Goal: Task Accomplishment & Management: Complete application form

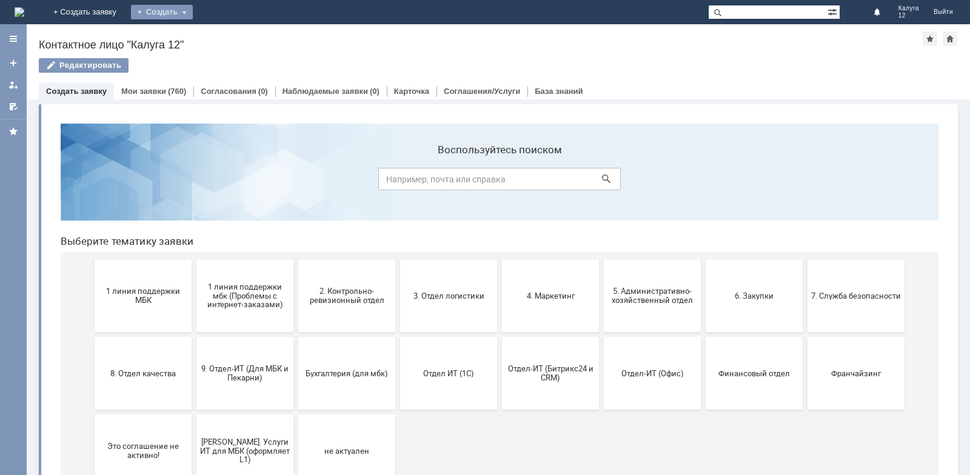
click at [193, 10] on div "Создать" at bounding box center [162, 12] width 62 height 15
click at [225, 33] on link "Заявка" at bounding box center [179, 36] width 92 height 15
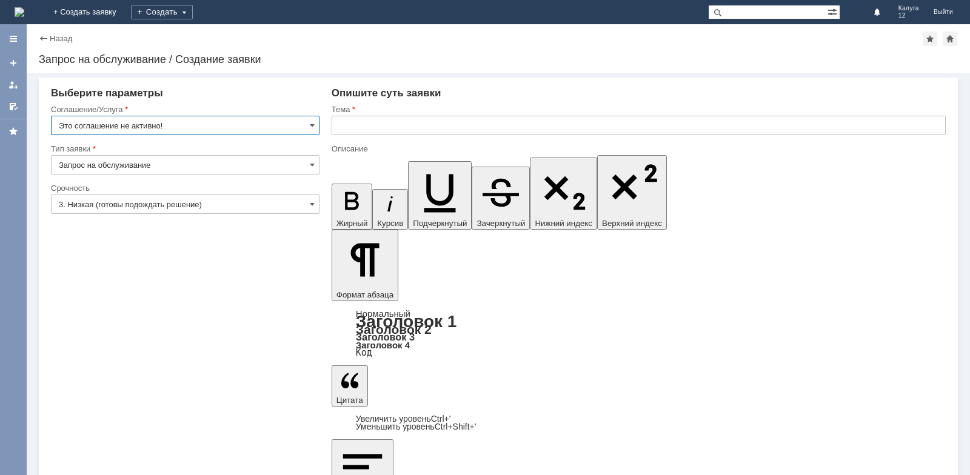
click at [308, 121] on input "Это соглашение не активно!" at bounding box center [185, 125] width 268 height 19
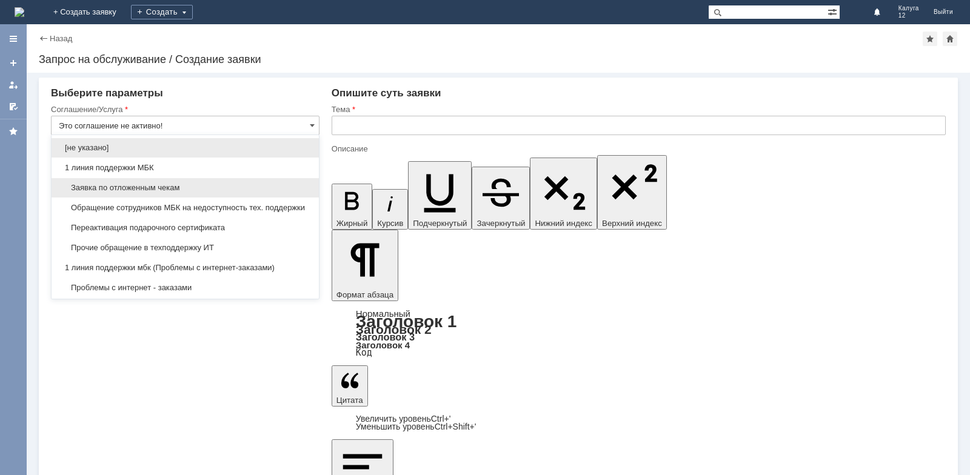
click at [281, 188] on span "Заявка по отложенным чекам" at bounding box center [185, 188] width 253 height 10
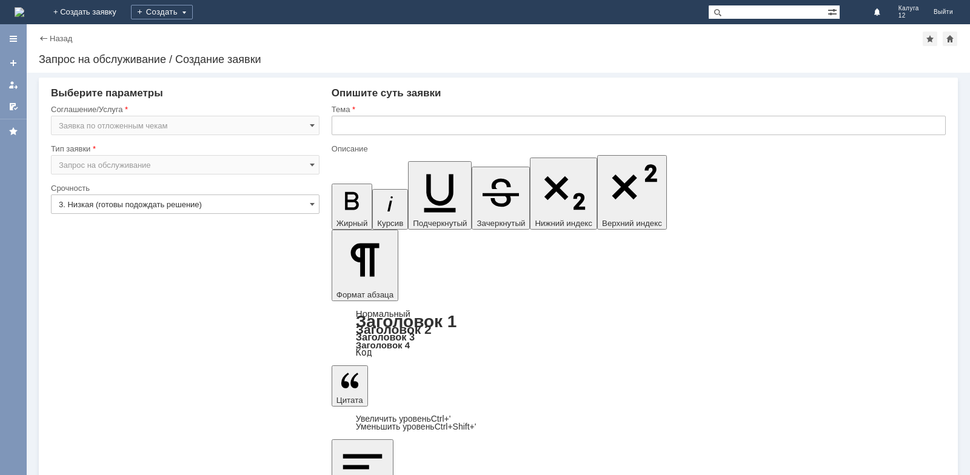
type input "Заявка по отложенным чекам"
click at [306, 167] on input "Запрос на обслуживание" at bounding box center [185, 164] width 268 height 19
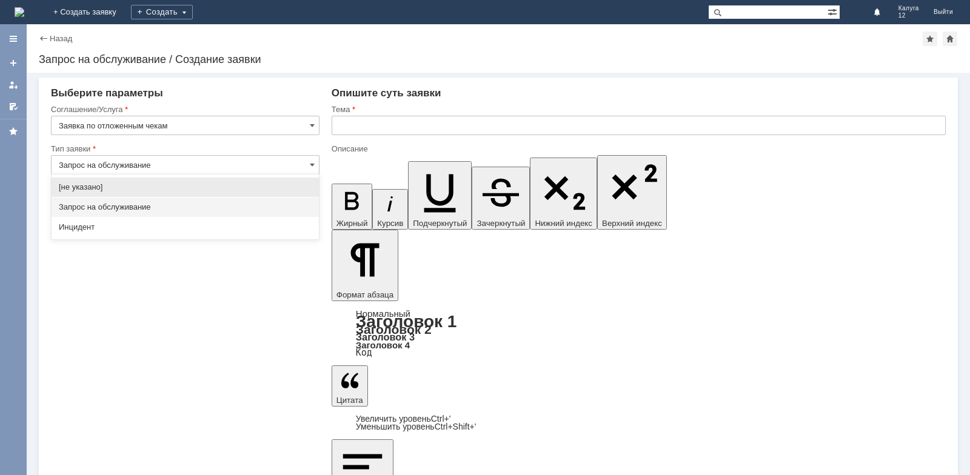
click at [306, 167] on input "Запрос на обслуживание" at bounding box center [185, 164] width 268 height 19
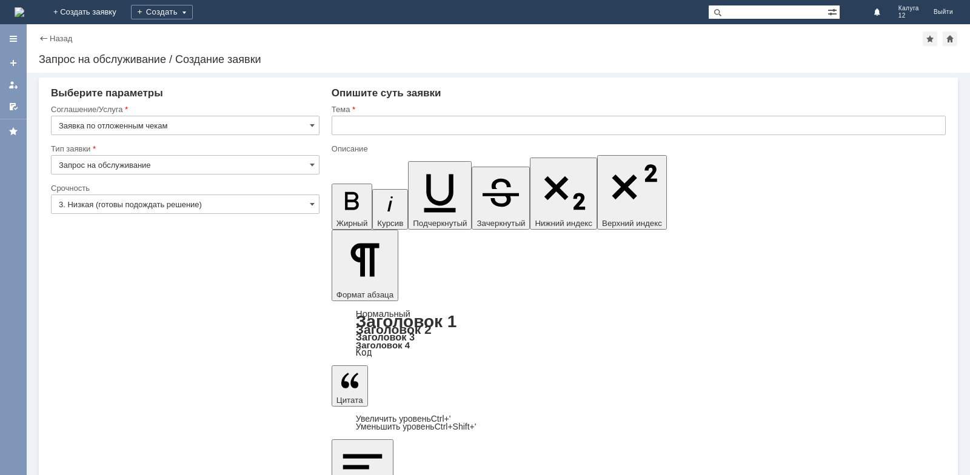
type input "Запрос на обслуживание"
click at [342, 125] on input "text" at bounding box center [638, 125] width 614 height 19
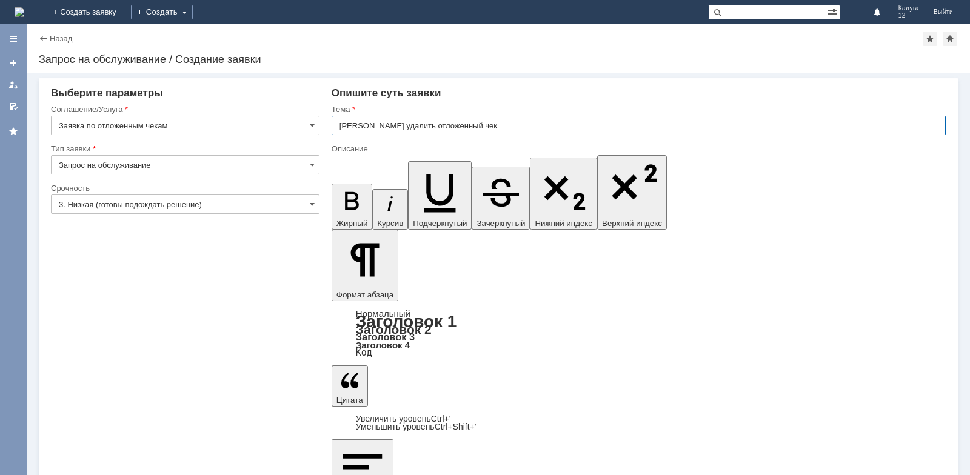
type input "[PERSON_NAME] удалить отложенный чек"
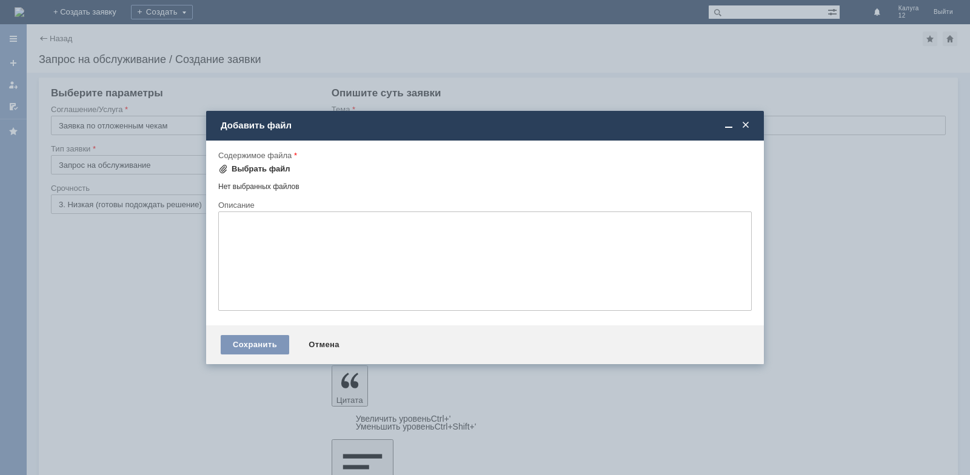
click at [269, 173] on div "Выбрать файл" at bounding box center [260, 169] width 59 height 10
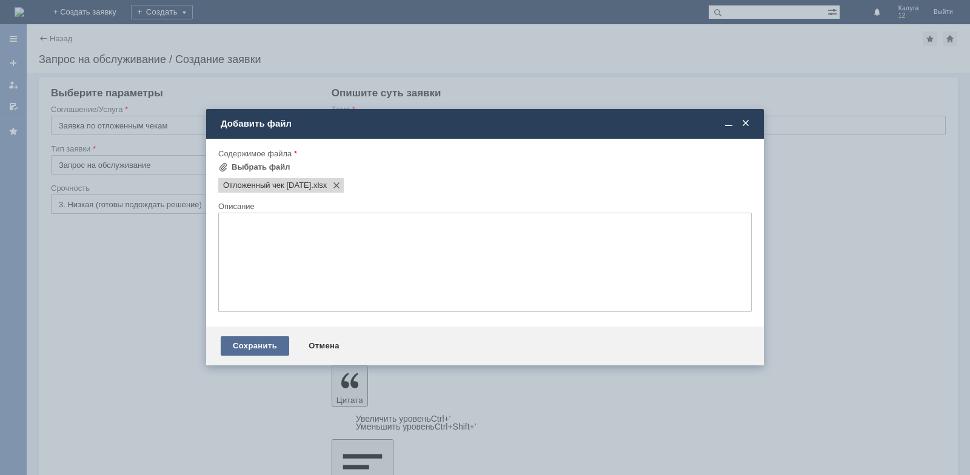
click at [259, 347] on div "Сохранить" at bounding box center [255, 345] width 68 height 19
